Goal: Task Accomplishment & Management: Manage account settings

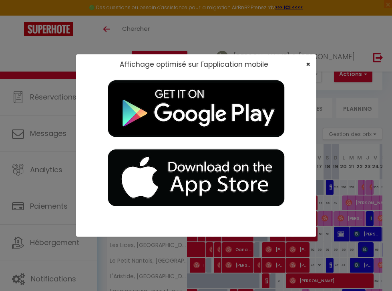
click at [308, 64] on span "×" at bounding box center [308, 64] width 4 height 10
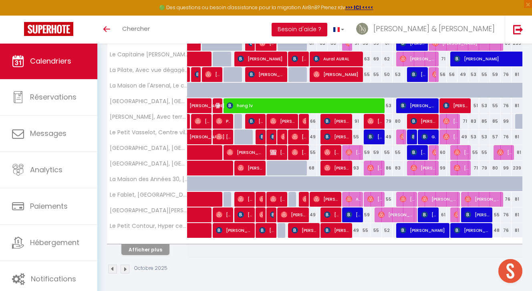
scroll to position [255, 0]
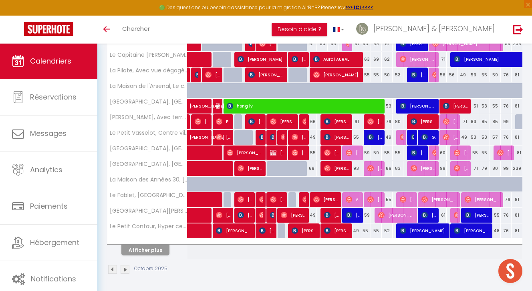
click at [131, 250] on button "Afficher plus" at bounding box center [145, 250] width 48 height 11
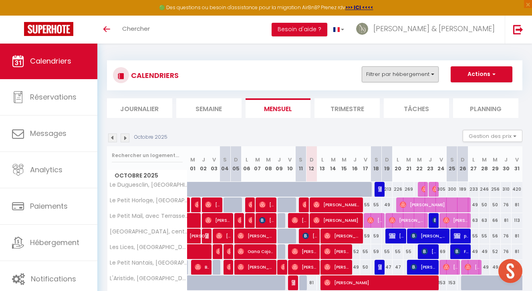
scroll to position [0, 0]
click at [390, 76] on button "Filtrer par hébergement" at bounding box center [399, 74] width 77 height 16
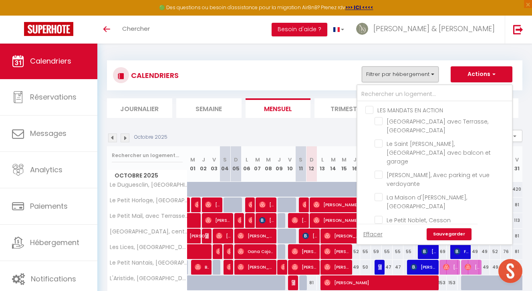
click at [369, 112] on input "LES MANDATS EN ACTION" at bounding box center [442, 110] width 155 height 8
checkbox input "true"
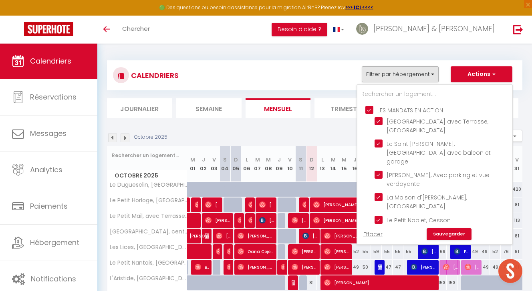
checkbox input "true"
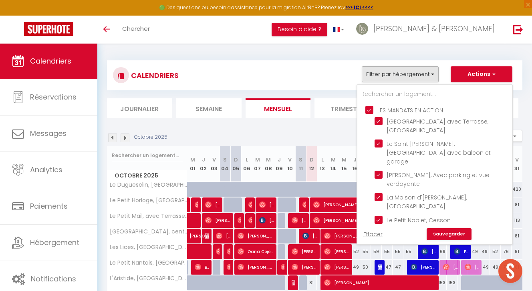
checkbox input "true"
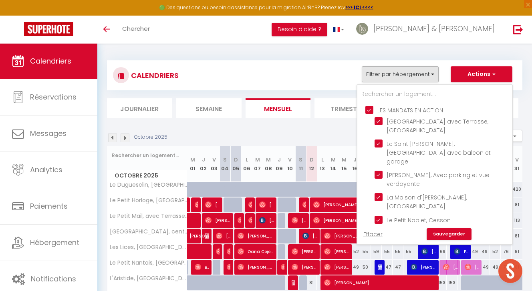
checkbox input "true"
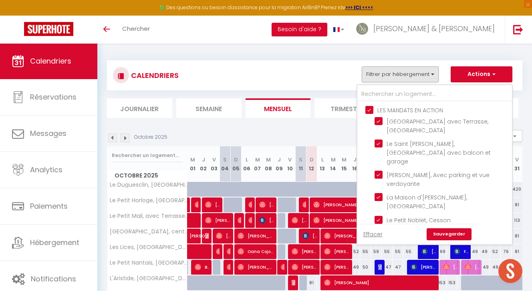
checkbox input "true"
checkbox input "false"
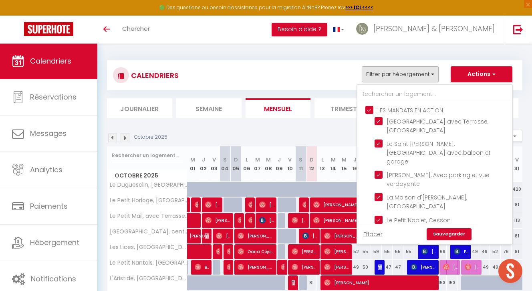
checkbox input "false"
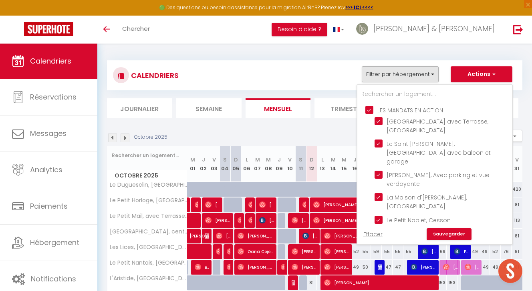
checkbox input "false"
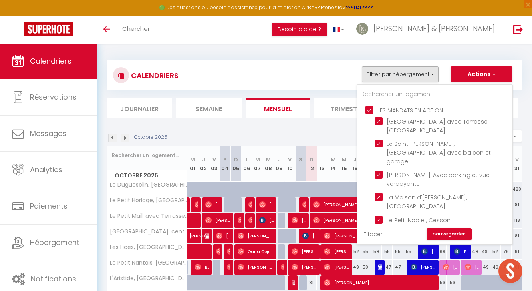
checkbox input "false"
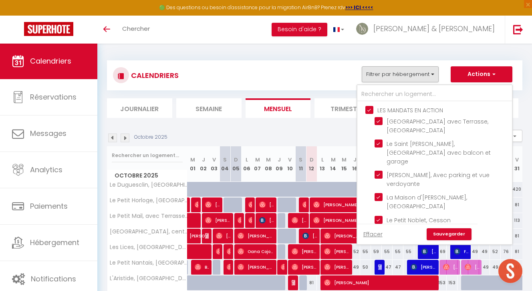
checkbox input "false"
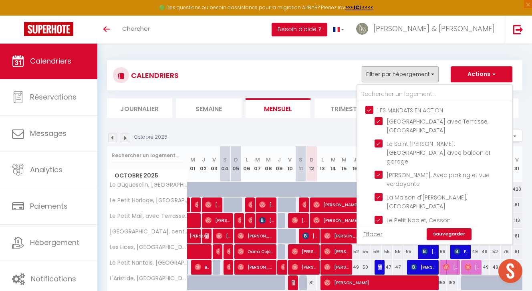
checkbox input "false"
click at [392, 237] on link "Sauvegarder" at bounding box center [448, 235] width 45 height 12
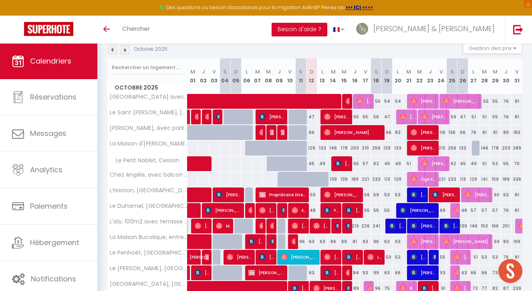
scroll to position [89, 0]
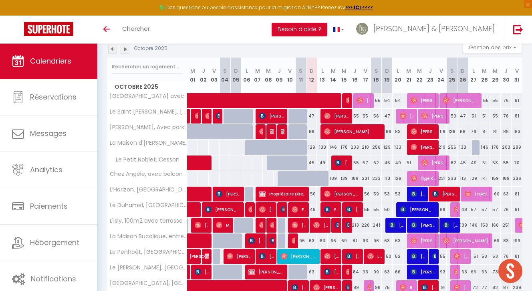
click at [392, 98] on span at bounding box center [324, 100] width 258 height 15
select select "OK"
select select "0"
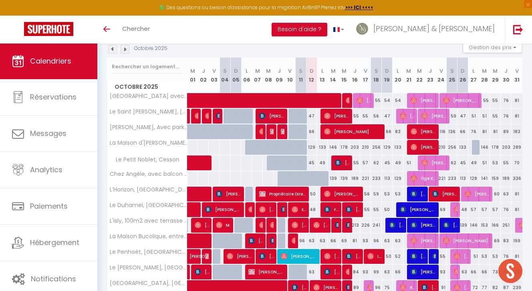
select select "1"
select select
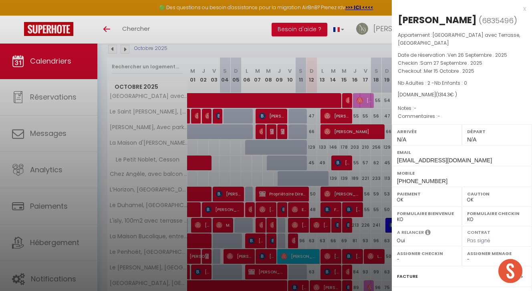
select select "34003"
click at [392, 9] on div "x" at bounding box center [459, 9] width 134 height 10
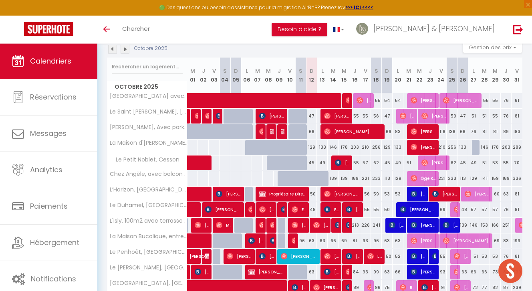
click at [392, 102] on div "55" at bounding box center [484, 100] width 11 height 15
type input "55"
type input "Mar 28 Octobre 2025"
type input "Mer 29 Octobre 2025"
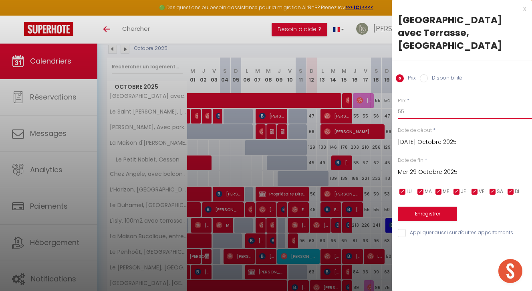
click at [392, 110] on input "55" at bounding box center [465, 111] width 134 height 14
type input "53"
click at [392, 173] on input "Mer 29 Octobre 2025" at bounding box center [465, 172] width 134 height 10
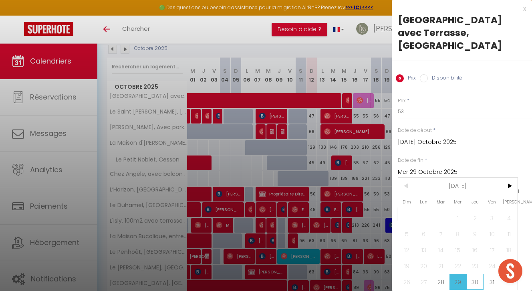
click at [392, 281] on span "30" at bounding box center [474, 282] width 17 height 16
type input "Jeu 30 Octobre 2025"
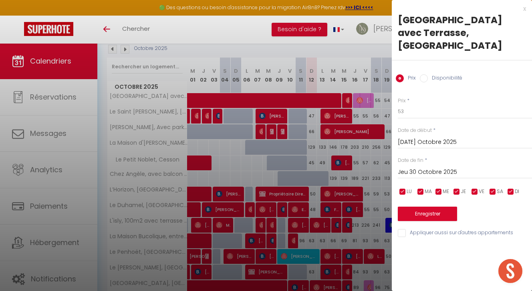
click at [392, 214] on button "Enregistrer" at bounding box center [427, 214] width 59 height 14
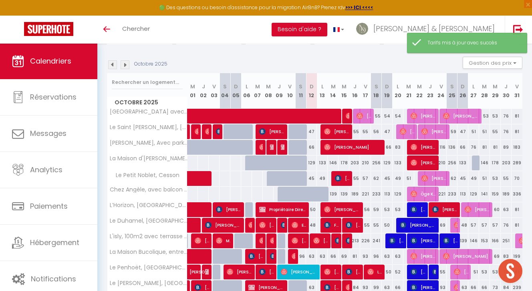
scroll to position [74, 0]
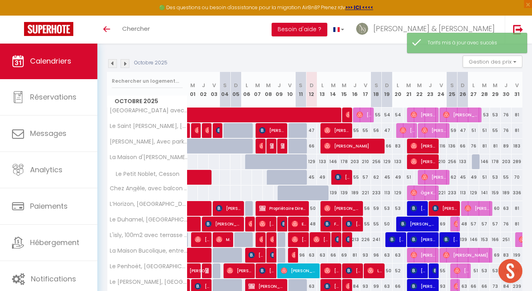
click at [392, 131] on div "55" at bounding box center [495, 130] width 11 height 15
type input "55"
type input "Mer 29 Octobre 2025"
type input "Jeu 30 Octobre 2025"
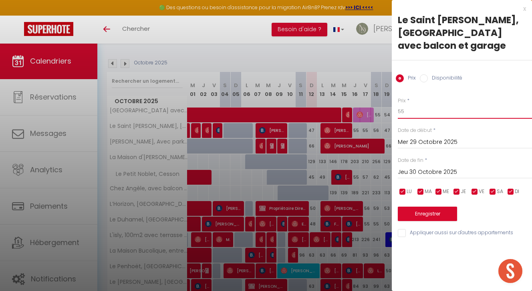
click at [392, 113] on input "55" at bounding box center [465, 111] width 134 height 14
type input "53"
click at [392, 213] on button "Enregistrer" at bounding box center [427, 214] width 59 height 14
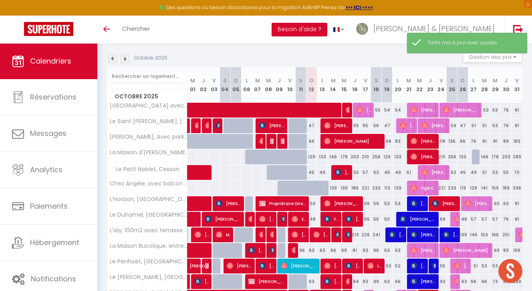
scroll to position [80, 0]
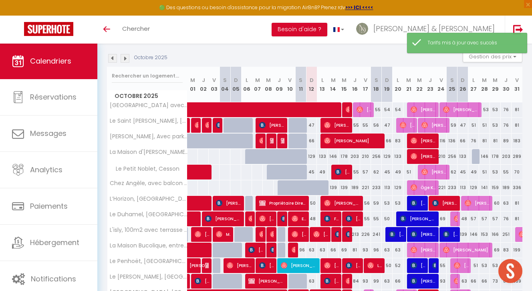
click at [323, 155] on div "133" at bounding box center [322, 156] width 11 height 15
type input "133"
type input "Lun 13 Octobre 2025"
type input "Mar 14 Octobre 2025"
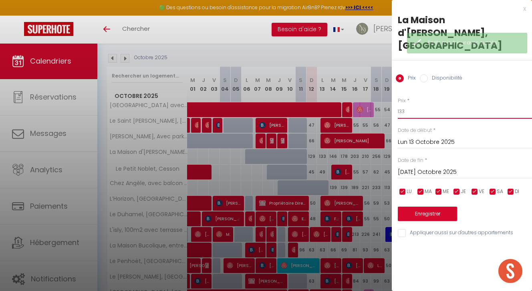
click at [392, 104] on input "133" at bounding box center [465, 111] width 134 height 14
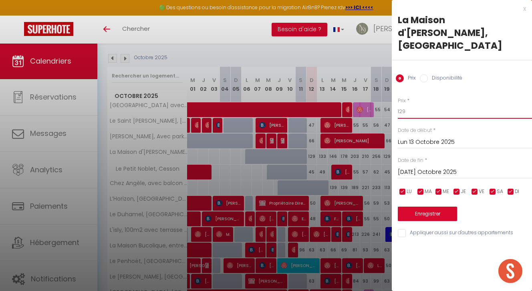
type input "129"
click at [392, 167] on input "Mar 14 Octobre 2025" at bounding box center [465, 172] width 134 height 10
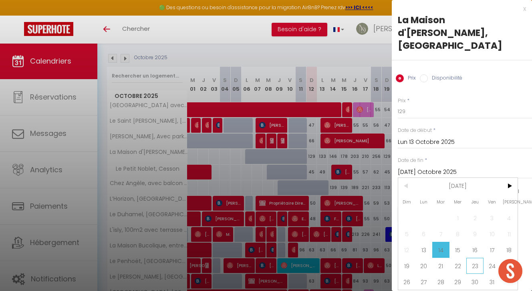
click at [392, 258] on span "23" at bounding box center [474, 266] width 17 height 16
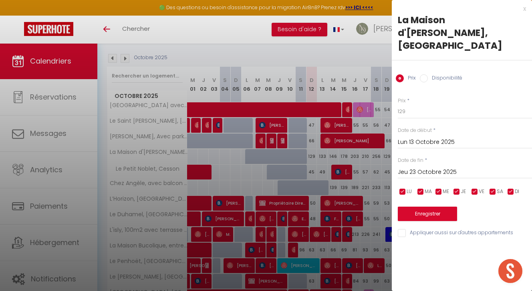
click at [392, 167] on input "Jeu 23 Octobre 2025" at bounding box center [465, 172] width 134 height 10
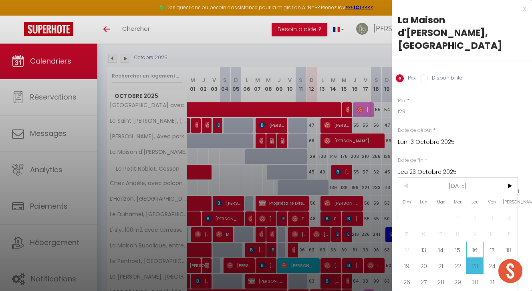
click at [392, 242] on span "16" at bounding box center [474, 250] width 17 height 16
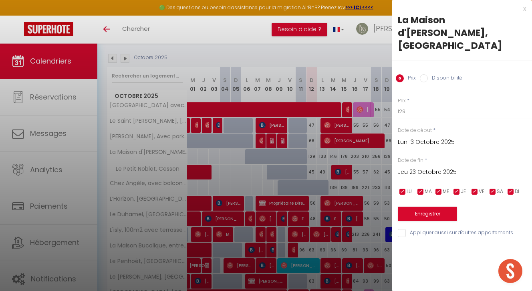
type input "Jeu 16 Octobre 2025"
click at [392, 207] on button "Enregistrer" at bounding box center [427, 214] width 59 height 14
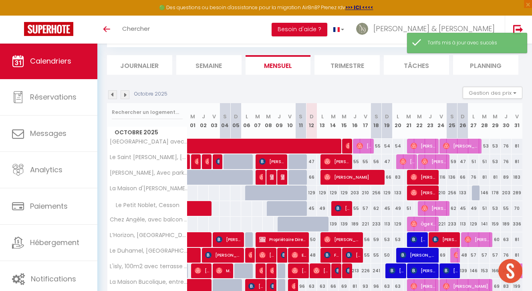
scroll to position [116, 0]
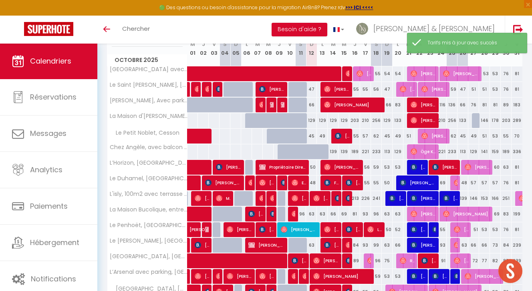
click at [392, 120] on div "133" at bounding box center [397, 120] width 11 height 15
type input "133"
type input "Lun 20 Octobre 2025"
type input "Mar 21 Octobre 2025"
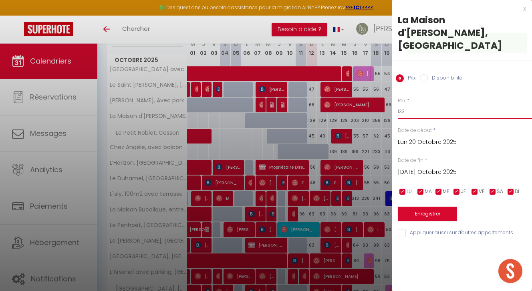
click at [392, 104] on input "133" at bounding box center [465, 111] width 134 height 14
type input "131"
click at [392, 207] on button "Enregistrer" at bounding box center [427, 214] width 59 height 14
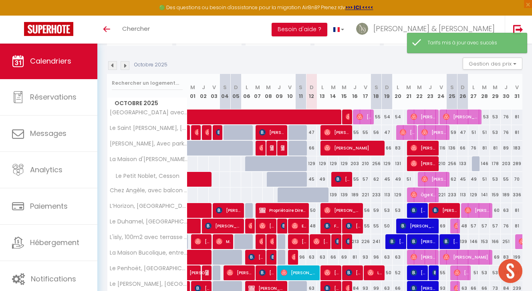
scroll to position [77, 0]
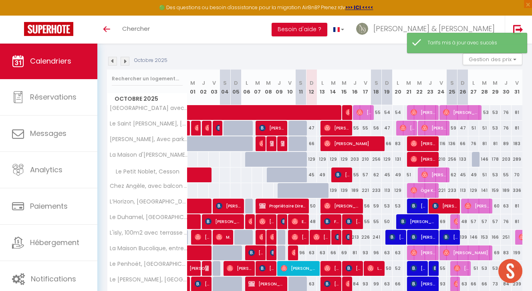
click at [375, 159] on div "256" at bounding box center [376, 159] width 11 height 15
type input "256"
type input "Sam 18 Octobre 2025"
type input "Dim 19 Octobre 2025"
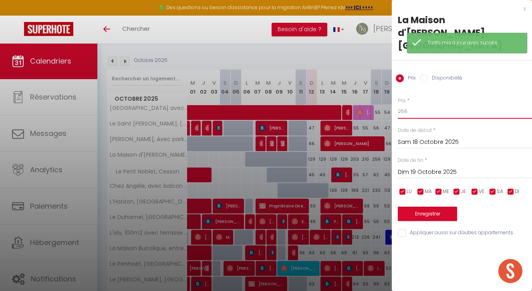
click at [392, 104] on input "256" at bounding box center [465, 111] width 134 height 14
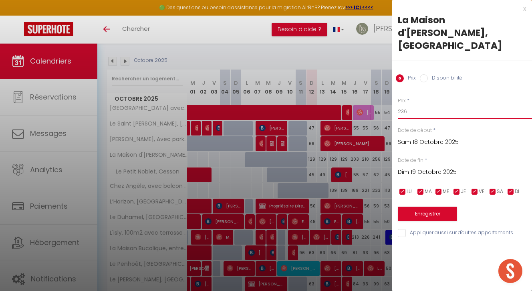
type input "236"
click at [392, 207] on button "Enregistrer" at bounding box center [427, 214] width 59 height 14
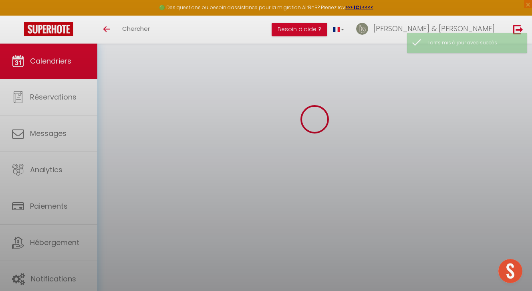
scroll to position [43, 0]
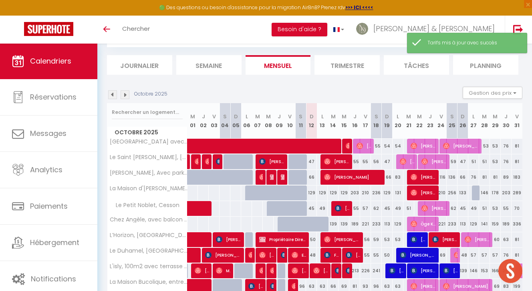
click at [357, 189] on div "203" at bounding box center [354, 193] width 11 height 15
type input "203"
type input "Jeu 16 Octobre 2025"
type input "Ven 17 Octobre 2025"
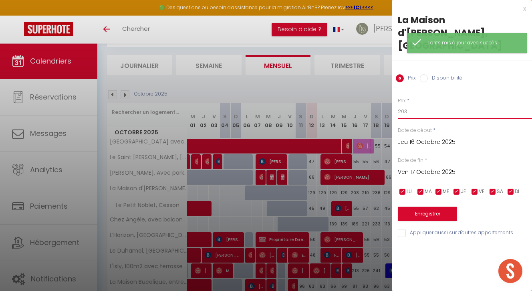
click at [392, 104] on input "203" at bounding box center [465, 111] width 134 height 14
type input "2"
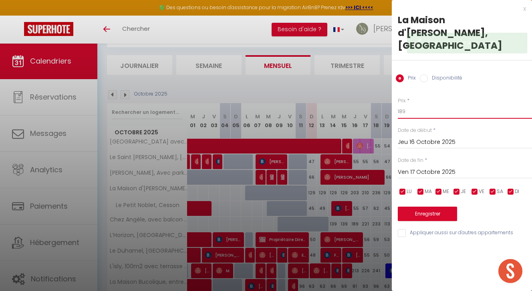
type input "189"
click at [392, 167] on input "Ven 17 Octobre 2025" at bounding box center [465, 172] width 134 height 10
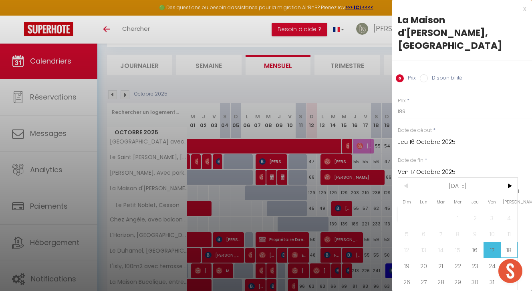
click at [392, 242] on span "18" at bounding box center [508, 250] width 17 height 16
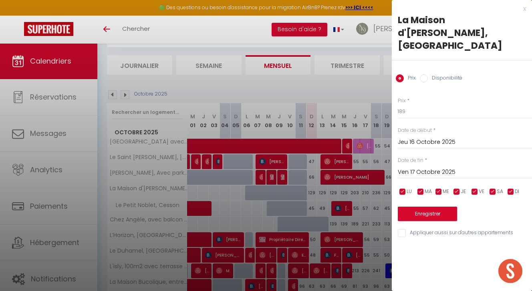
type input "Sam 18 Octobre 2025"
click at [392, 207] on button "Enregistrer" at bounding box center [427, 214] width 59 height 14
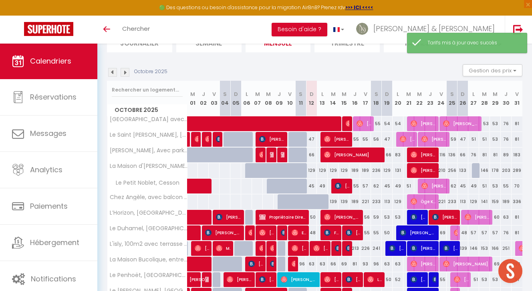
scroll to position [66, 0]
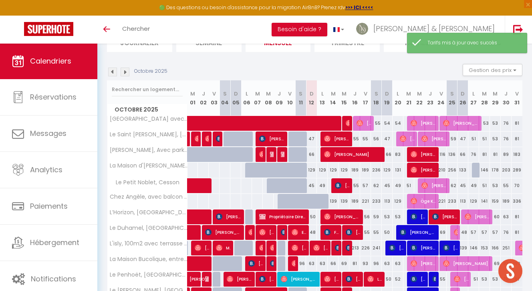
click at [378, 173] on div "236" at bounding box center [376, 170] width 11 height 15
type input "236"
type input "Sam 18 Octobre 2025"
type input "Dim 19 Octobre 2025"
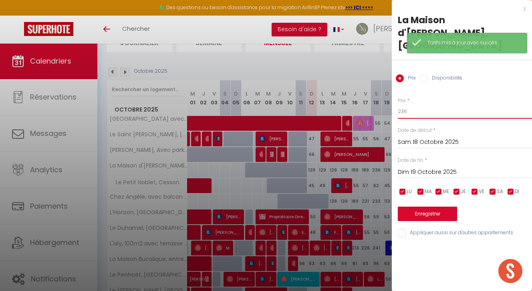
click at [392, 104] on input "236" at bounding box center [465, 111] width 134 height 14
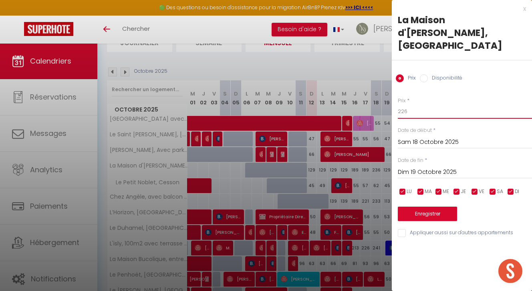
type input "226"
click at [392, 207] on button "Enregistrer" at bounding box center [427, 214] width 59 height 14
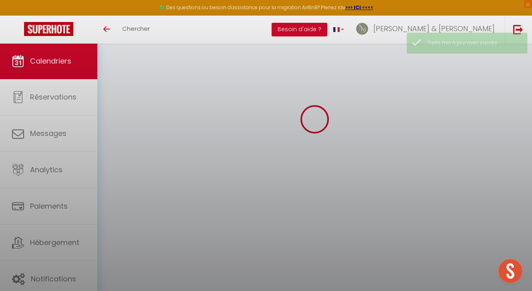
scroll to position [43, 0]
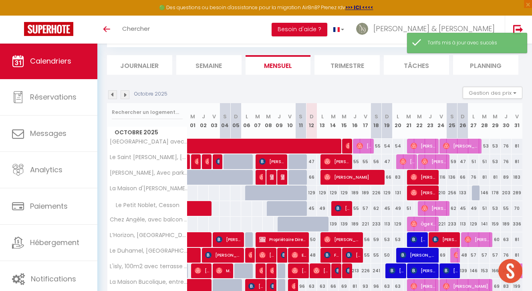
click at [365, 194] on div "189" at bounding box center [365, 193] width 11 height 15
type input "189"
type input "Ven 17 Octobre 2025"
type input "Sam 18 Octobre 2025"
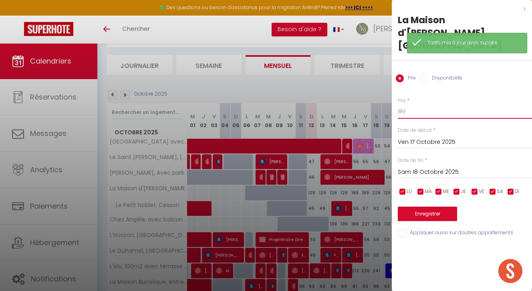
click at [392, 104] on input "189" at bounding box center [465, 111] width 134 height 14
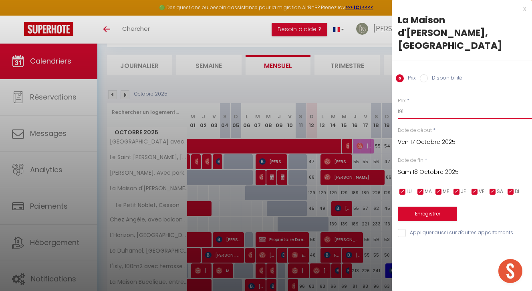
type input "191"
click at [392, 207] on button "Enregistrer" at bounding box center [427, 214] width 59 height 14
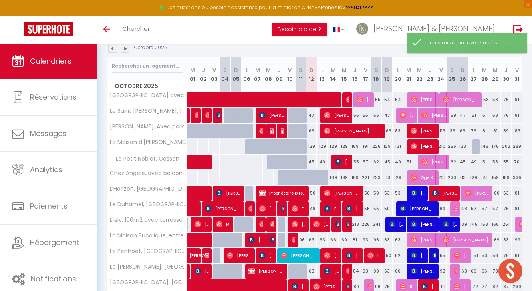
scroll to position [90, 0]
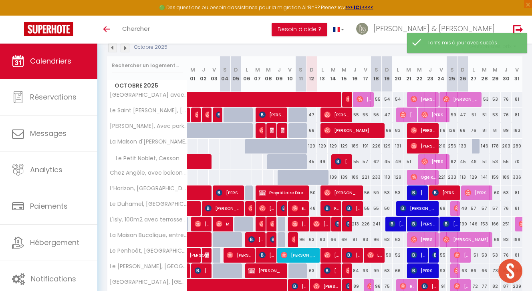
click at [365, 162] on div "57" at bounding box center [365, 162] width 11 height 15
type input "57"
type input "Ven 17 Octobre 2025"
type input "Sam 18 Octobre 2025"
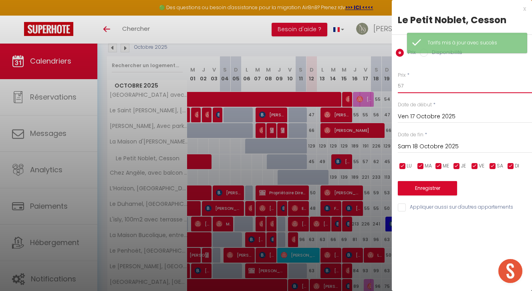
click at [392, 91] on input "57" at bounding box center [465, 86] width 134 height 14
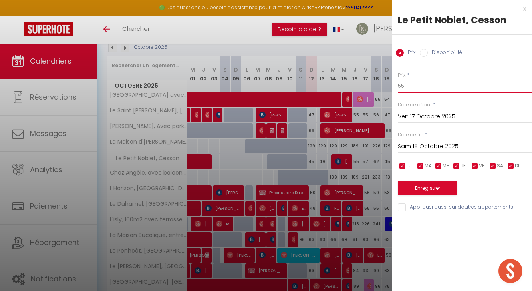
type input "55"
click at [392, 150] on input "Sam 18 Octobre 2025" at bounding box center [465, 147] width 134 height 10
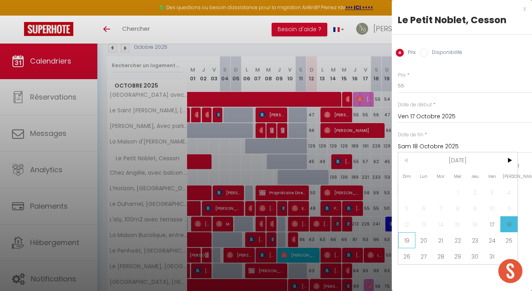
click at [392, 241] on span "19" at bounding box center [406, 241] width 17 height 16
type input "Dim 19 Octobre 2025"
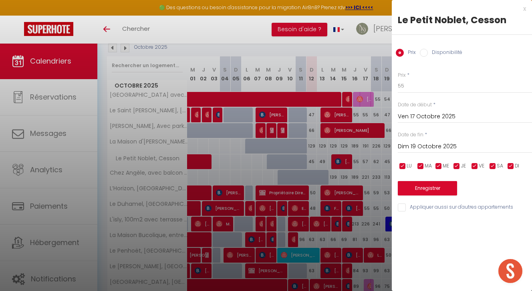
click at [392, 184] on button "Enregistrer" at bounding box center [427, 188] width 59 height 14
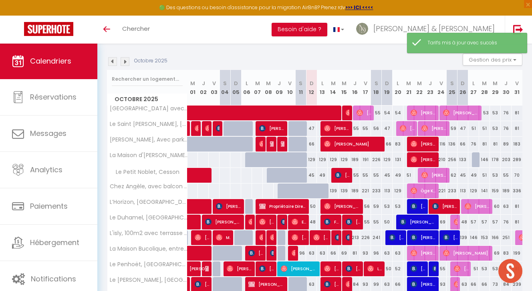
scroll to position [77, 0]
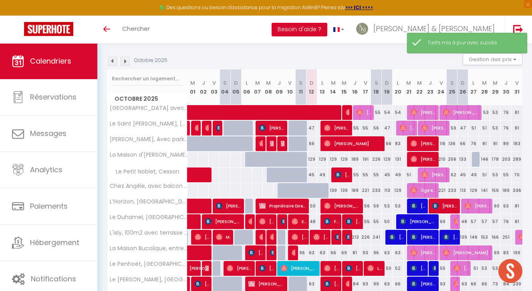
click at [392, 175] on div "51" at bounding box center [408, 175] width 11 height 15
type input "51"
type input "Mar 21 Octobre 2025"
type input "Mer 22 Octobre 2025"
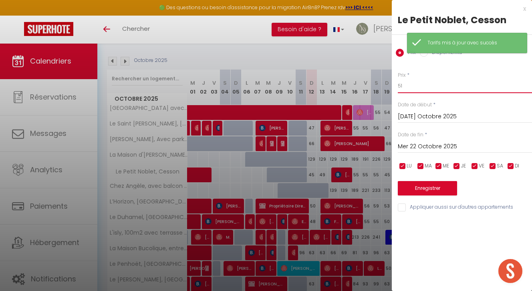
click at [392, 90] on input "51" at bounding box center [465, 86] width 134 height 14
type input "5"
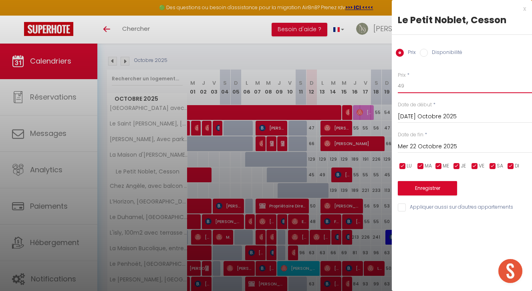
type input "49"
click at [392, 191] on button "Enregistrer" at bounding box center [427, 188] width 59 height 14
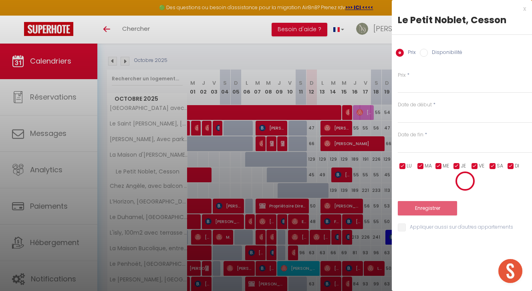
scroll to position [43, 0]
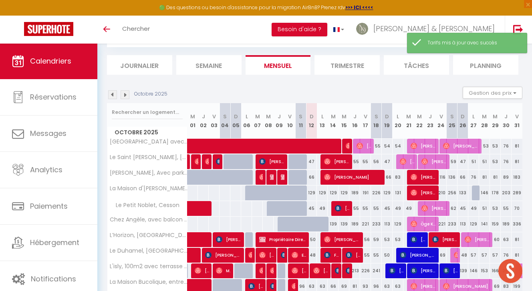
click at [356, 209] on div "55" at bounding box center [354, 208] width 11 height 15
type input "55"
type input "Jeu 16 Octobre 2025"
type input "Ven 17 Octobre 2025"
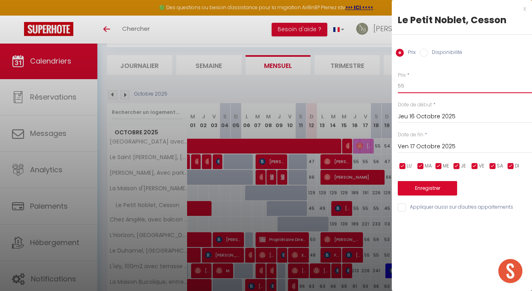
click at [392, 83] on input "55" at bounding box center [465, 86] width 134 height 14
type input "53"
click at [392, 191] on button "Enregistrer" at bounding box center [427, 188] width 59 height 14
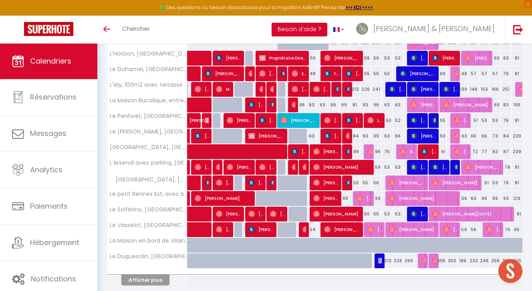
scroll to position [226, 0]
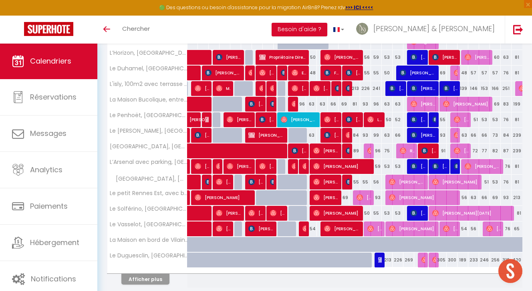
click at [392, 74] on div "57" at bounding box center [473, 73] width 11 height 15
type input "57"
type input "Lun 27 Octobre 2025"
type input "Mar 28 Octobre 2025"
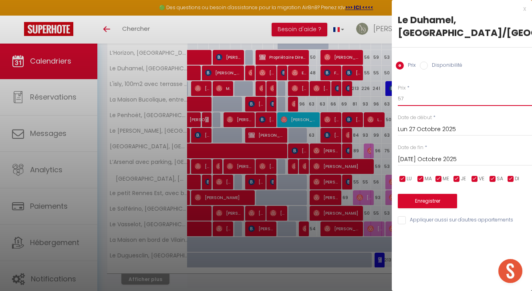
click at [392, 102] on input "57" at bounding box center [465, 99] width 134 height 14
type input "53"
click at [392, 155] on input "Mar 28 Octobre 2025" at bounding box center [465, 160] width 134 height 10
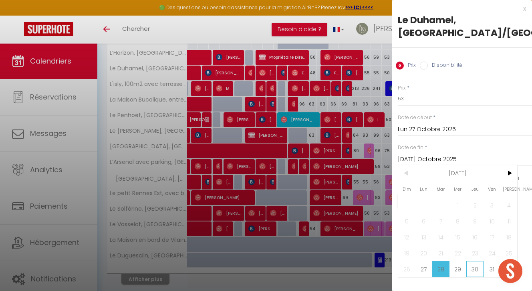
click at [392, 271] on span "30" at bounding box center [474, 269] width 17 height 16
type input "Jeu 30 Octobre 2025"
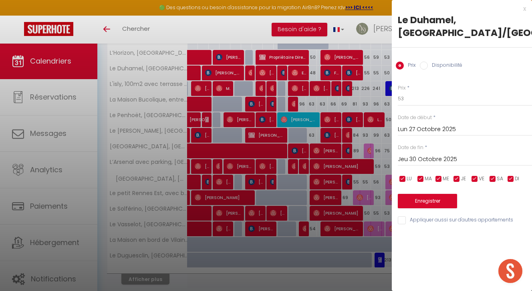
click at [392, 208] on div "Prix * 53 Statut * Disponible Indisponible Date de début * Lun 27 Octobre 2025 …" at bounding box center [462, 149] width 140 height 151
click at [392, 204] on button "Enregistrer" at bounding box center [427, 201] width 59 height 14
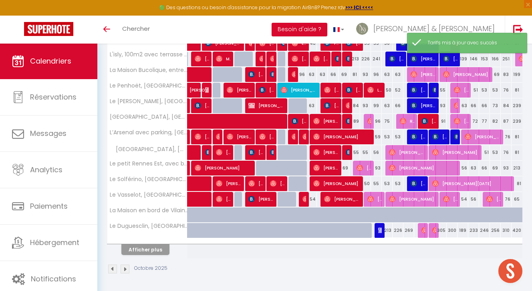
scroll to position [255, 0]
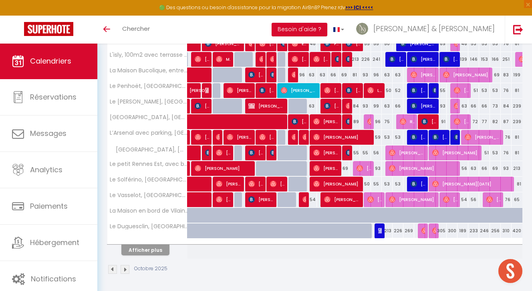
click at [140, 252] on button "Afficher plus" at bounding box center [145, 250] width 48 height 11
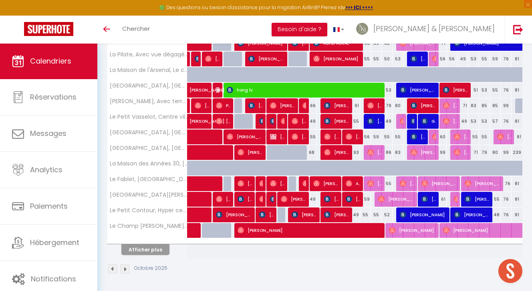
scroll to position [567, 0]
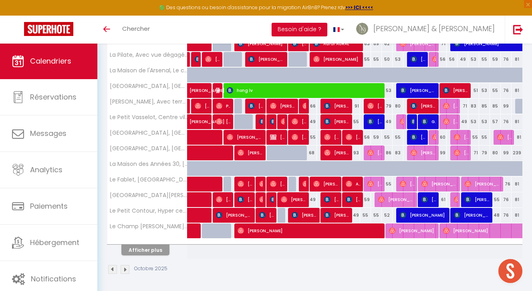
click at [153, 251] on button "Afficher plus" at bounding box center [145, 250] width 48 height 11
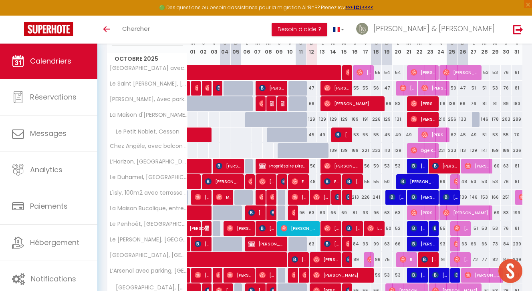
scroll to position [118, 0]
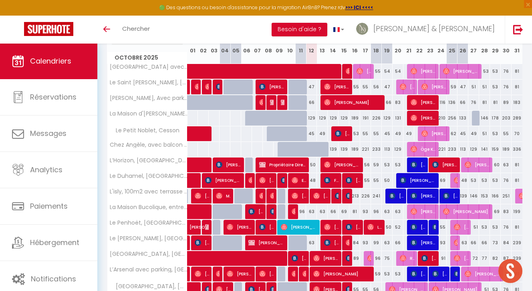
click at [318, 197] on img at bounding box center [316, 196] width 6 height 6
select select
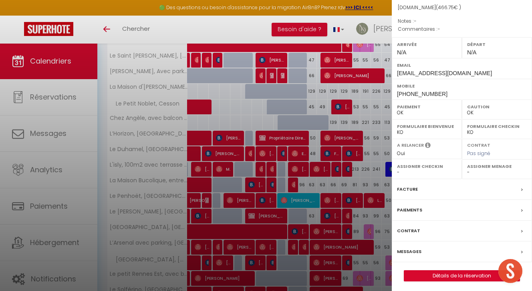
scroll to position [145, 0]
click at [392, 272] on link "Détails de la réservation" at bounding box center [461, 276] width 115 height 10
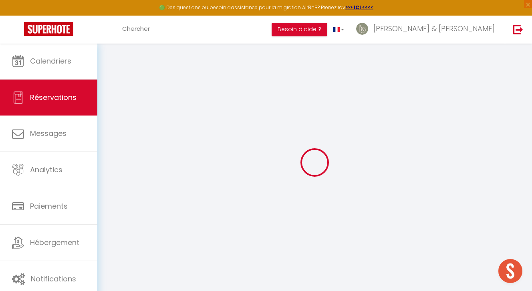
type input "Cécile"
type input "Le Guilcher"
type input "cttsm63i9umrfjbydtkbiha3quov@reply.superhote.com"
type input "+33609974696"
select select
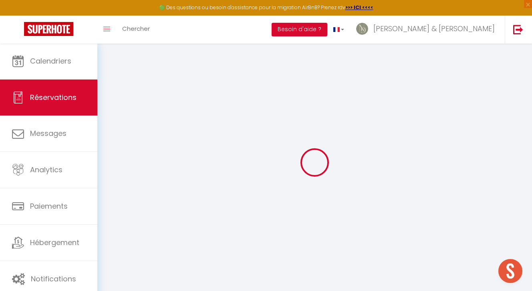
type input "81.18"
select select "44737"
select select "1"
select select
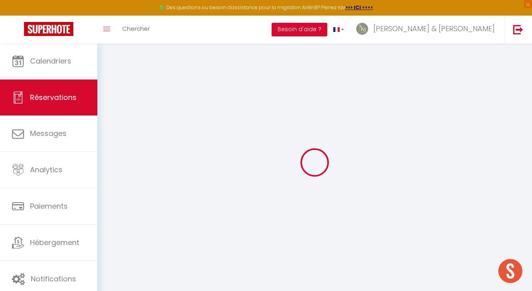
type input "4"
select select "12"
select select
type input "358"
checkbox input "false"
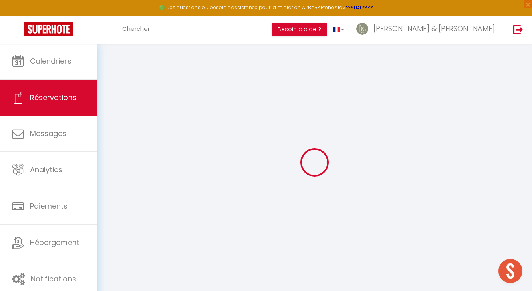
type input "0"
select select "1"
type input "95"
type input "0"
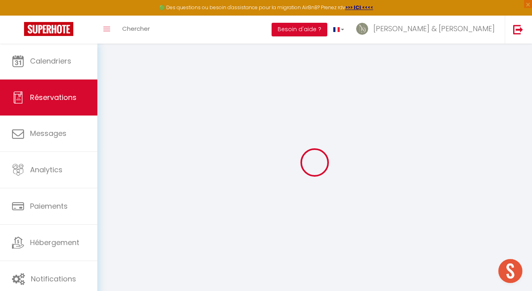
select select
select select "15"
checkbox input "false"
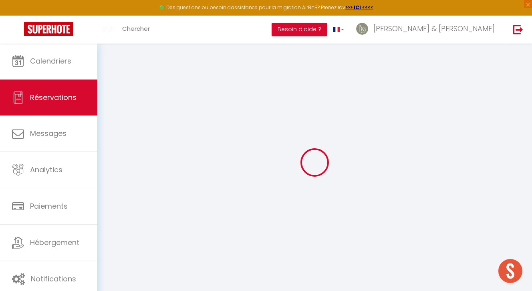
select select
checkbox input "false"
select select
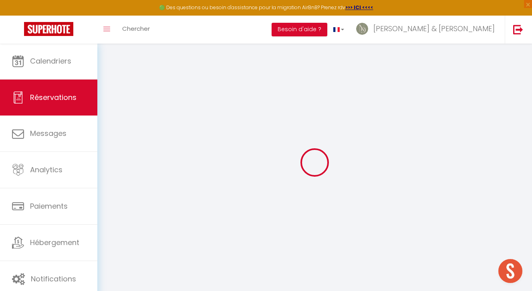
select select
checkbox input "false"
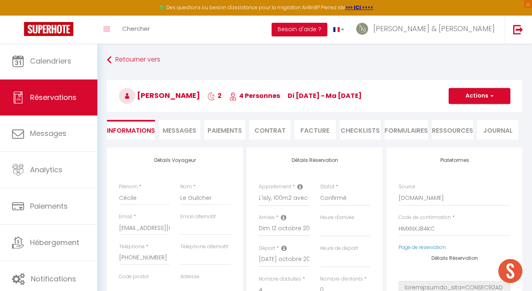
select select
type input "93"
type input "15.75"
select select
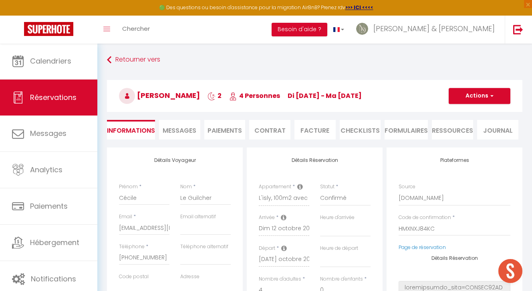
checkbox input "false"
select select
checkbox input "false"
select select
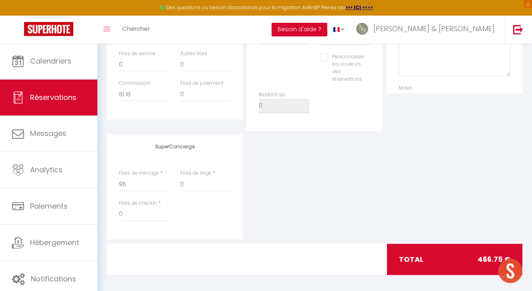
scroll to position [314, 0]
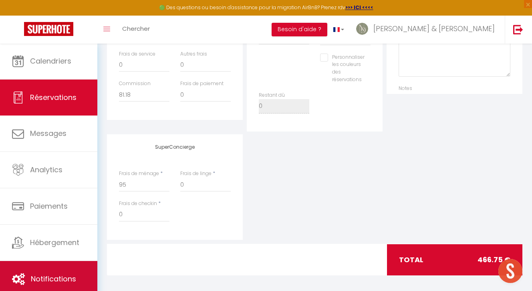
click at [80, 271] on link "Notifications" at bounding box center [48, 279] width 97 height 36
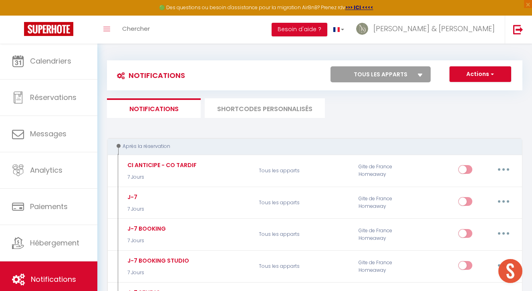
click at [269, 102] on li "SHORTCODES PERSONNALISÉS" at bounding box center [265, 108] width 120 height 20
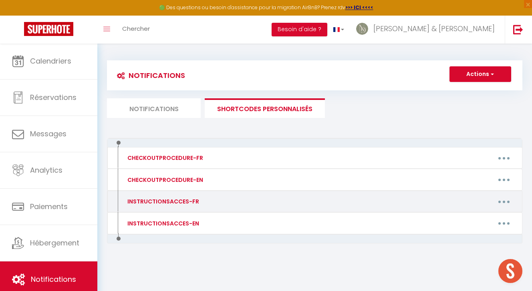
click at [392, 204] on button "button" at bounding box center [503, 201] width 22 height 13
click at [392, 216] on link "Editer" at bounding box center [482, 220] width 59 height 14
type input "INSTRUCTIONSACCES-FR"
type textarea "Voici le reportage photo pour vous guider dans votre arrivée ..."
type textarea "https://drive.google.com/file/d/11l7bMyDZ-0TUIOPcrivKfhLuIbwYhGP4/view?usp=driv…"
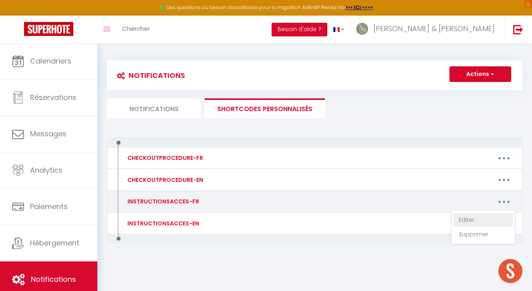
type textarea "https://drive.google.com/file/d/11MamHBwV2U66dodT_6cSo1ngmwsG4_DQ/view?usp=driv…"
type textarea "https://drive.google.com/file/d/1MAWnOhIAp7VVG4Y_srrVgSs4c6BBAvIk/view?usp=driv…"
type textarea "https://drive.google.com/file/d/1HDoeyq-_07tT1eokhpQWEEA1LxsRbmVh/view?usp=driv…"
type textarea "https://drive.google.com/file/d/186KcCraUBaXhoZkeZdPhDH8BWMzWQZw9/view?usp=driv…"
type textarea "https://drive.google.com/file/d/12CAZtX3su8BGdgm6qrZb2XZuwHWWQEGq/view?usp=driv…"
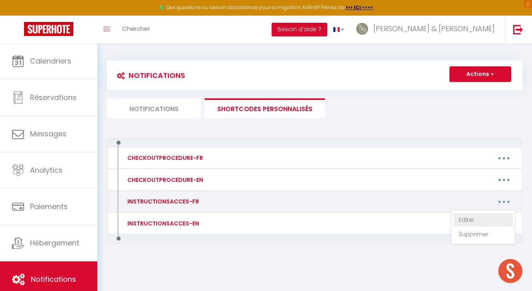
type textarea "https://drive.google.com/file/d/1AfAU60xE6x3aCK13xLoySn9DpNEAhOqe/view?usp=driv…"
type textarea "https://drive.google.com/file/d/10HyVhnW28UDeyKvs6wGyH8BJ7W-p7n9g/view?usp=driv…"
type textarea "https://drive.google.com/file/d/1kxRjNsVVeEPqaTlWvBLQq6sBNii6cIQt/view?usp=driv…"
type textarea "https://drive.google.com/file/d/1mqM0RA6XHU61C3fZ1Ty3zeSGM_01c6bx/view?usp=shar…"
type textarea "https://drive.google.com/file/d/13UtJWSIqBHmOp967HZYAFoZvs2HbJGg0/view?usp=driv…"
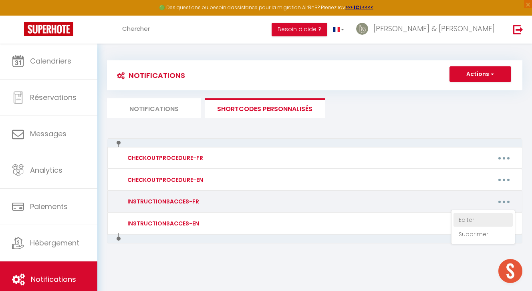
type textarea "https://drive.google.com/file/d/13MTu7x87a-Y2IfSf4A9NBYtdnMA_dR8x/view?usp=driv…"
type textarea "https://drive.google.com/file/d/1IEqTNU04LgosEOw1jwrS2-wfMKePLgY6/view?usp=driv…"
type textarea "https://drive.google.com/file/d/12TfAp0uN3ih4A6sTXVhpq3A0wzB9G4bC/view?usp=driv…"
type textarea "https://drive.google.com/file/d/1B5Y8k01kYEkPOXZZbYgpT3I1HKl5yxqz/view?usp=shar…"
type textarea "https://drive.google.com/file/d/1DU5D_T3usqxZwcrieDabrbmcz02oWKwm/view?usp=driv…"
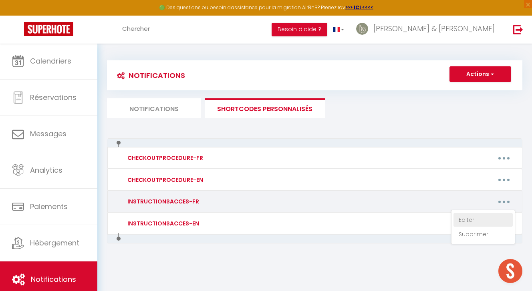
type textarea "https://drive.google.com/file/d/198xYS89mjMRiOa7ohoAb7yUGoCF8rspp/view?usp=shar…"
type textarea "https://drive.google.com/file/d/1Kds4mP-3s4h8mb756iYFY2cap2flU2KE/view?usp=shar…"
type textarea "https://drive.google.com/file/d/12o-xjEUUigpQbwSPyejRlWXmAF-juq4c/view?usp=driv…"
type textarea "https://drive.google.com/file/d/1kCKSE9MJedIWVs6BOdSrzmwAHX3sKNue/view?usp=driv…"
type textarea "https://drive.google.com/file/d/13eFnn9DNe2PCj9wPrnX4MX3INoZA5tav/view?usp=driv…"
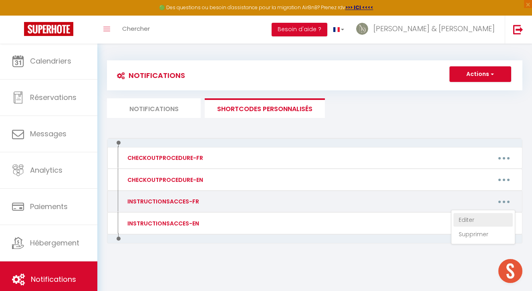
type textarea "https://drive.google.com/file/d/1DjZItCw6u7XcnTwKBmM32sLJz1yZtcJ2/view?usp=driv…"
type textarea "https://drive.google.com/file/d/1DrFiA9uBUK-UmB3yUrBjzui4Fnb3Icuj/view?usp=driv…"
type textarea "https://drive.google.com/file/d/148fhwoElEcK22zhHnK8ENqH4jebAIXph/view?usp=driv…"
type textarea "https://drive.google.com/file/d/1FOgzZ22ch99wMBzfHpYKfHA2hBGMQzX7/view?usp=driv…"
type textarea "https://drive.google.com/file/d/1ZmXtPkWDUuoIcr06yYzmvf3U1RC14ieX/view?usp=driv…"
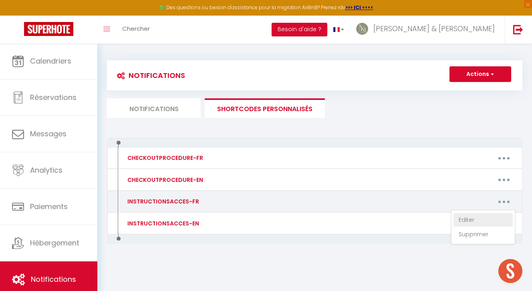
type textarea "https://drive.google.com/file/d/1BfWclYUhRfmcsCa13Zj4tB-cRHZYiDhS/view?usp=driv…"
type textarea "https://drive.google.com/file/d/16d1GTQJk8_8thFv2DiY-xMmo_nKzP8ri/view?usp=driv…"
type textarea "https://drive.google.com/file/d/1MKzLHNlEGc7Ohz7-ZmqHZYbx9BJ2065p/view?usp=driv…"
type textarea "https://drive.google.com/file/d/1ql2hMQFbIvCPuMBfPcnlXKfW7XArI7VW/view?usp=driv…"
type textarea "https://drive.google.com/file/d/1EtxJSrd-iVUaVwEfGOKkUt3CIupo8maV/view?usp=driv…"
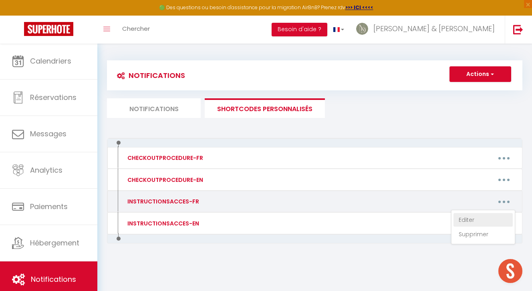
type textarea "https://drive.google.com/file/d/1Lmj1rNSdm1A-XS-Xl-CK_wVDcyxk_mJN/view?usp=driv…"
type textarea "https://drive.google.com/file/d/1Ekq1mQOfof5-qfrPnz5aH3js0XmVPnxC/view?usp=driv…"
type textarea "https://drive.google.com/file/d/1ShXIRvCE_VGxgXC7Um6ZZFHYreaLVOCn/view?usp=driv…"
type textarea "https://drive.google.com/file/d/1TVyniw8iDYrdotm4VZ0s_yVt96TmbrMH/view?usp=driv…"
type textarea "https://drive.google.com/file/d/1AhxBK6r3ydn_PLVg_YXDK2Ofm4S5-V9t/view?usp=driv…"
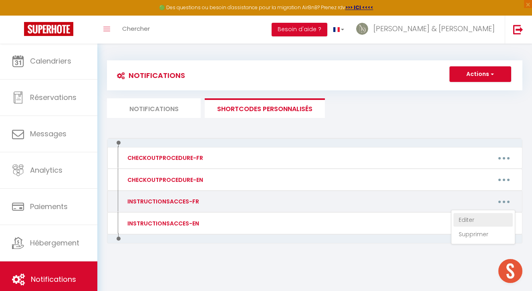
type textarea "https://drive.google.com/file/d/1okG9aAqWrzPjcbv3IKuew5f-g4bq-v8t/view?usp=driv…"
type textarea "https://drive.google.com/file/d/1kWKWC2292vFFheK0OQF9bCzz6oeWZgNQ/view?usp=driv…"
type textarea "https://drive.google.com/file/d/1fLRGqjVlo_r-GS2EmhtMSlnbTMpxX_TI/view?usp=driv…"
type textarea "https://drive.google.com/file/d/14fsIsXE-cha4SdFpljKTz9aI1QgP_78o/view?usp=driv…"
type textarea "https://drive.google.com/file/d/1nMprL4McUCt53GH6kpSj0Zvl2798q0JJ/view?usp=driv…"
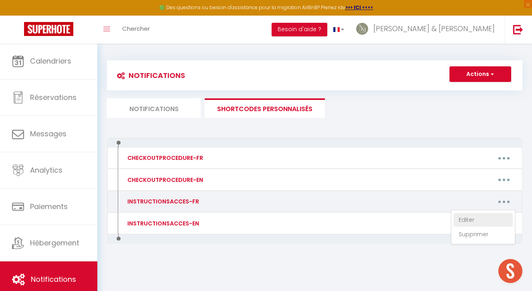
type textarea "https://drive.google.com/file/d/1y4JOzvpCnf0CJhZv9SvYgoHq81kznmAb/view?usp=driv…"
type textarea "https://drive.google.com/file/d/1yjLlMDT1E0ZiW_WVVwP7zogRtp8vb_ns/view?usp=driv…"
type textarea "https://drive.google.com/file/d/15_hduIi9j1sumpdC16ZQAsRDcvEOzsLC/view?usp=shar…"
type textarea "https://drive.google.com/file/d/103d6AAX9Lq-i9hnek5bMdH35qsrQKxoA/view?usp=driv…"
type textarea "https://drive.google.com/file/d/1COEdsGmnjDqNu5IGHHwLgYe4oSRKxTIw/view?usp=shar…"
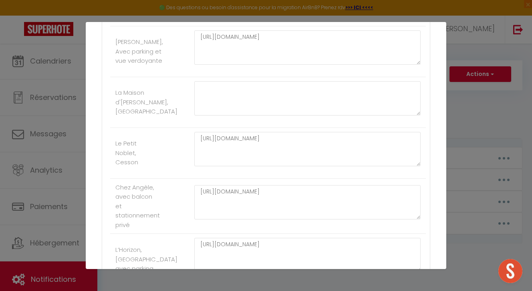
scroll to position [325, 0]
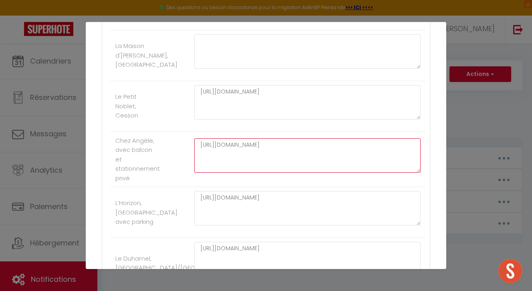
click at [232, 146] on textarea "https://drive.google.com/file/d/186KcCraUBaXhoZkeZdPhDH8BWMzWQZw9/view?usp=driv…" at bounding box center [307, 156] width 226 height 34
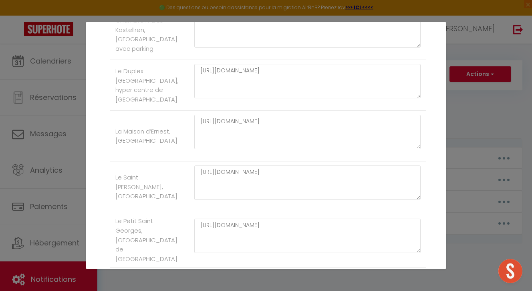
scroll to position [3590, 0]
